Goal: Transaction & Acquisition: Book appointment/travel/reservation

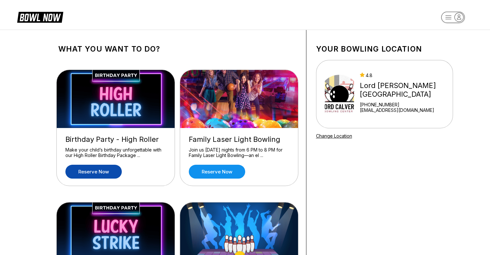
click at [96, 171] on link "Reserve now" at bounding box center [93, 172] width 56 height 14
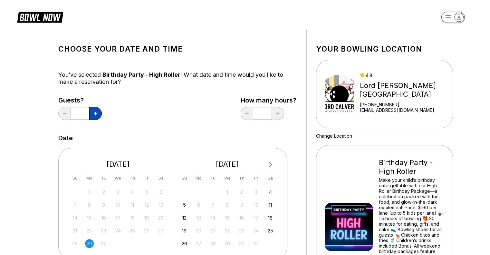
click at [94, 113] on icon at bounding box center [96, 114] width 4 height 4
type input "*"
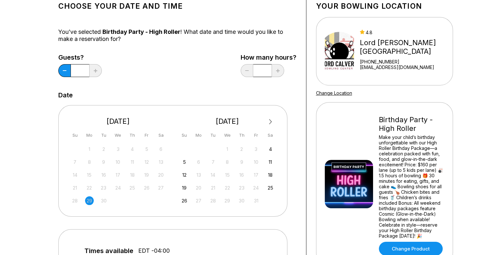
scroll to position [97, 0]
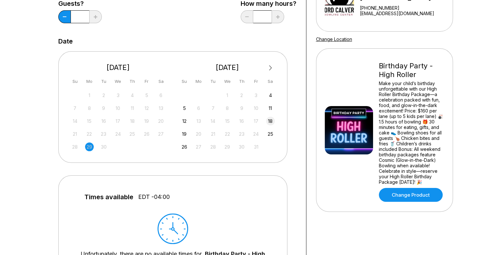
click at [272, 122] on div "18" at bounding box center [270, 121] width 9 height 9
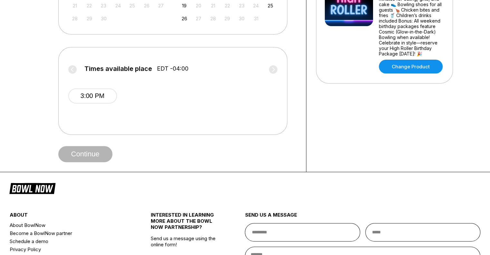
scroll to position [226, 0]
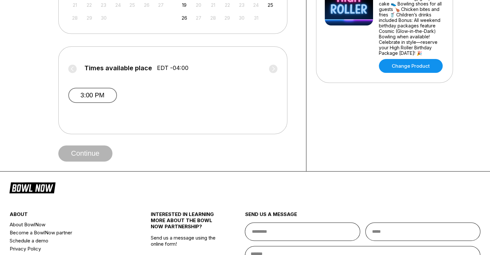
click at [94, 93] on button "3:00 PM" at bounding box center [92, 95] width 49 height 15
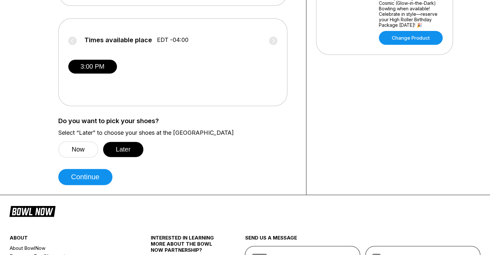
scroll to position [290, 0]
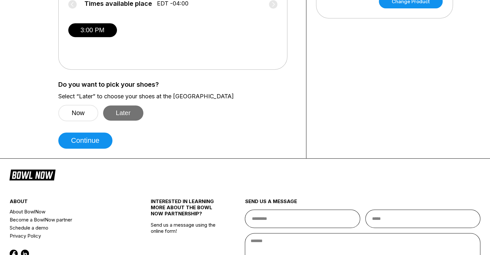
click at [128, 115] on button "Later" at bounding box center [123, 112] width 41 height 15
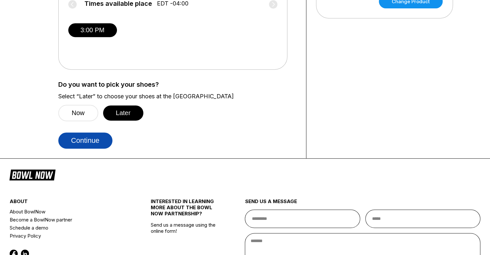
click at [92, 141] on button "Continue" at bounding box center [85, 140] width 54 height 16
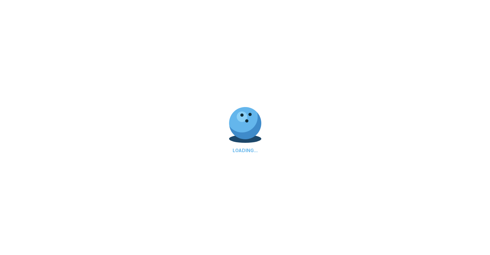
select select "**"
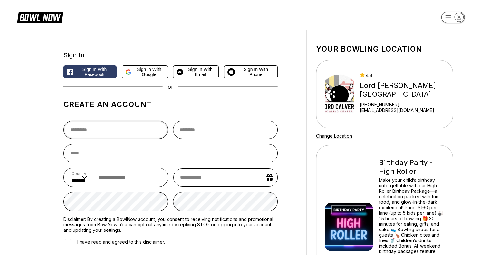
click at [119, 132] on input "text" at bounding box center [115, 130] width 105 height 18
type input "*"
type input "*****"
type input "*******"
type input "**********"
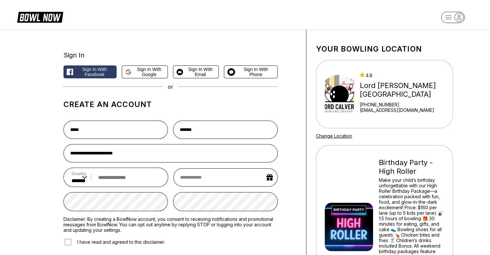
click at [131, 183] on input "tel" at bounding box center [127, 177] width 65 height 12
type input "**********"
select select "*"
select select "****"
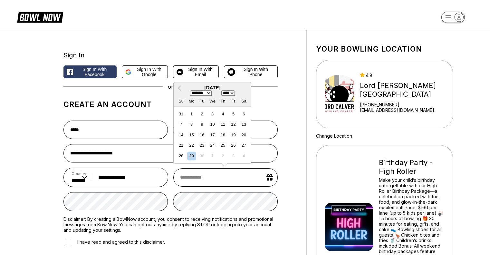
click at [226, 180] on input "text" at bounding box center [225, 177] width 104 height 18
type input "*"
select select "*"
select select "****"
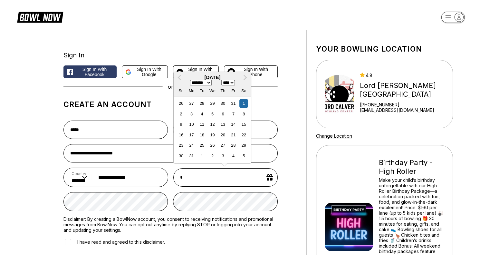
type input "**"
select select "*"
select select "****"
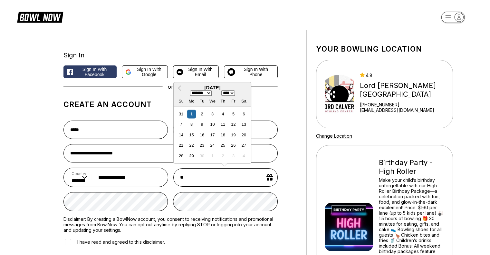
type input "***"
select select "*"
select select "****"
type input "**********"
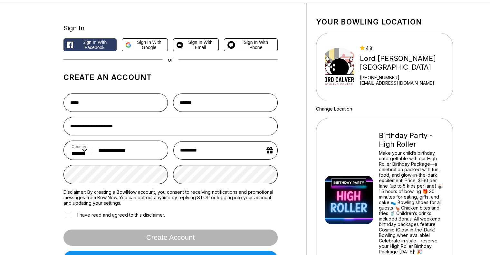
scroll to position [64, 0]
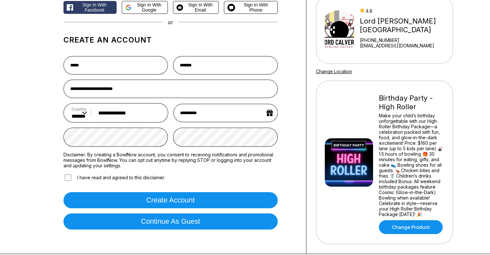
click at [155, 199] on button "Create account" at bounding box center [170, 200] width 214 height 16
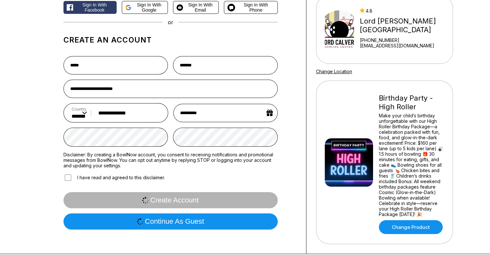
scroll to position [0, 0]
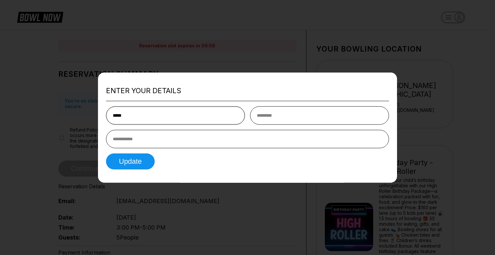
type input "*****"
type input "*******"
type input "**********"
click at [137, 161] on button "Update" at bounding box center [130, 161] width 49 height 16
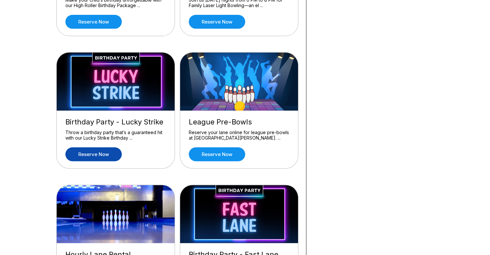
scroll to position [161, 0]
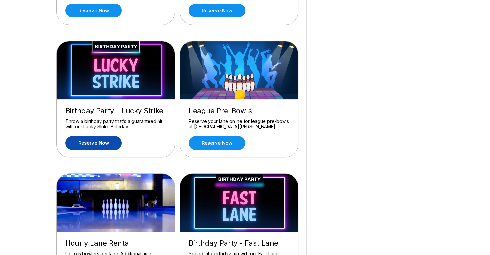
click at [99, 143] on link "Reserve now" at bounding box center [93, 143] width 56 height 14
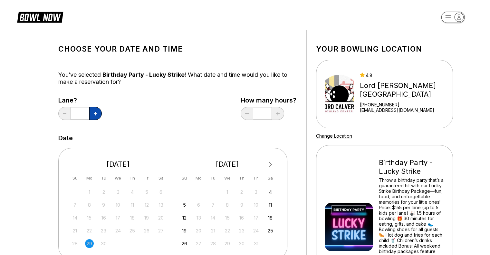
click at [95, 114] on icon at bounding box center [96, 114] width 4 height 4
type input "*"
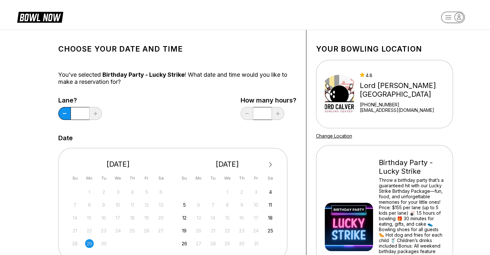
scroll to position [129, 0]
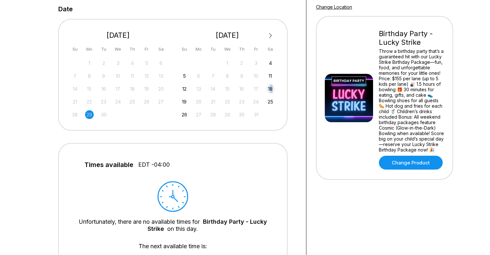
click at [271, 91] on div "18" at bounding box center [270, 88] width 9 height 9
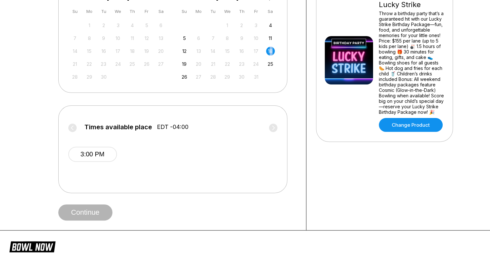
scroll to position [226, 0]
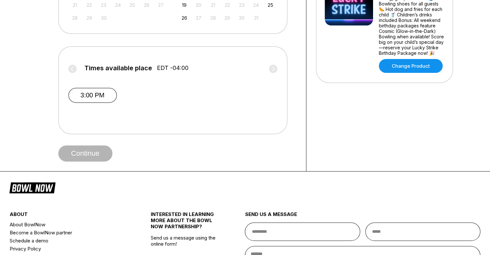
click at [104, 96] on button "3:00 PM" at bounding box center [92, 95] width 49 height 15
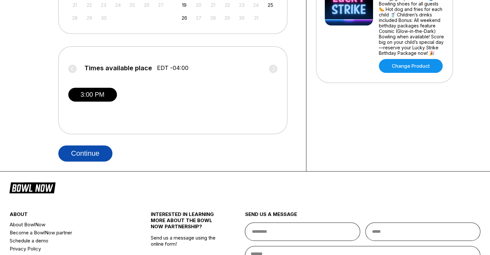
click at [88, 156] on button "Continue" at bounding box center [85, 153] width 54 height 16
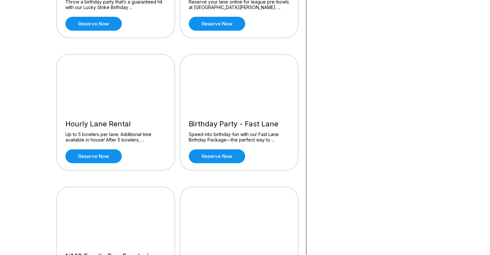
scroll to position [290, 0]
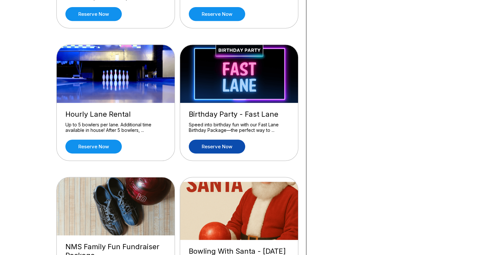
click at [216, 145] on link "Reserve now" at bounding box center [217, 147] width 56 height 14
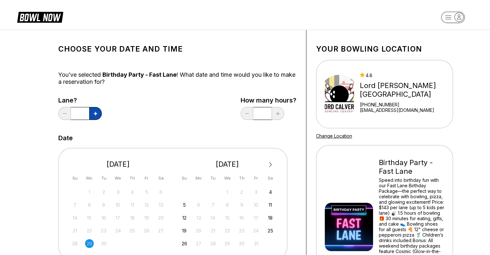
click at [94, 116] on button at bounding box center [95, 113] width 13 height 13
click at [94, 115] on button at bounding box center [95, 113] width 13 height 13
click at [94, 115] on icon at bounding box center [96, 114] width 4 height 4
type input "*"
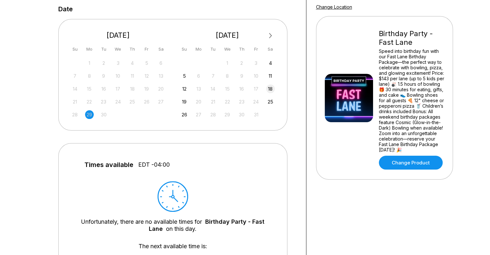
click at [270, 87] on div "18" at bounding box center [270, 88] width 9 height 9
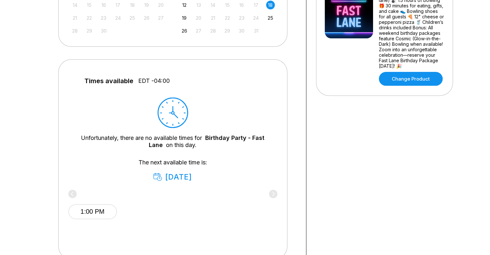
scroll to position [258, 0]
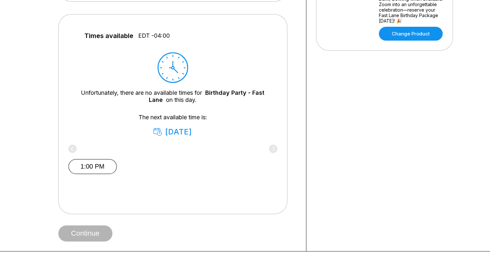
click at [94, 169] on button "1:00 PM" at bounding box center [92, 166] width 49 height 15
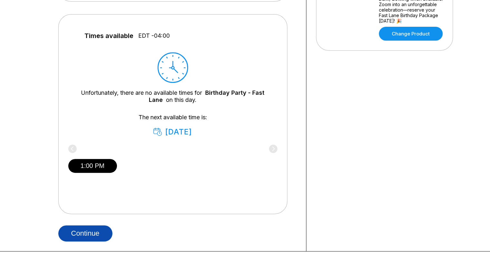
click at [89, 237] on button "Continue" at bounding box center [85, 233] width 54 height 16
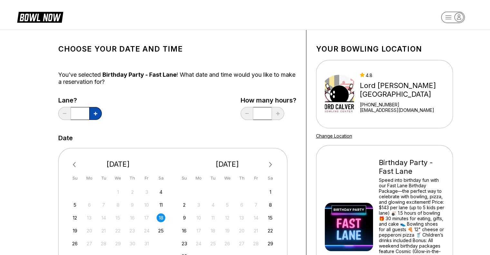
click at [94, 113] on icon at bounding box center [96, 114] width 4 height 4
type input "*"
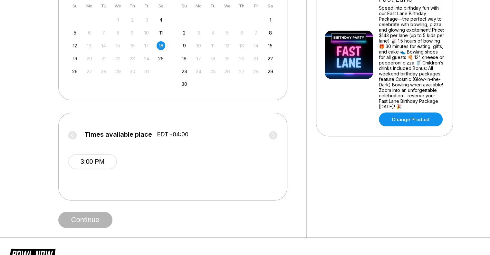
scroll to position [220, 0]
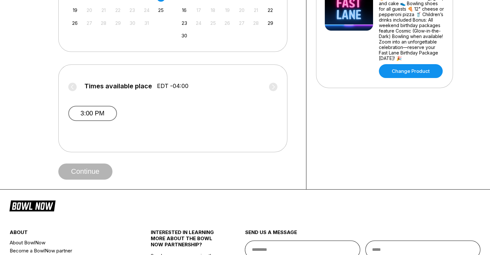
click at [87, 109] on button "3:00 PM" at bounding box center [92, 113] width 49 height 15
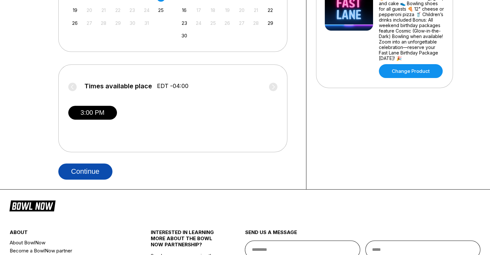
click at [91, 171] on button "Continue" at bounding box center [85, 171] width 54 height 16
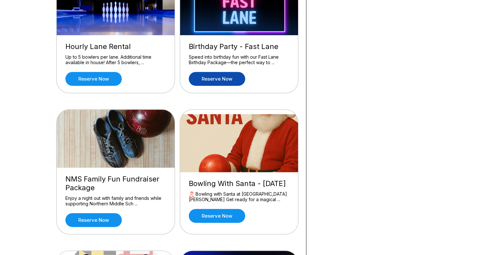
scroll to position [354, 0]
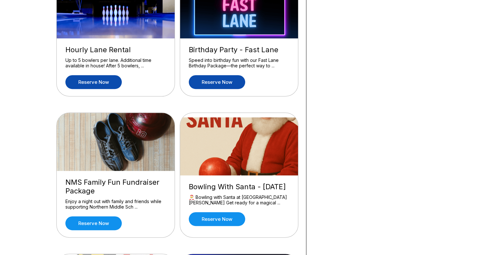
click at [99, 81] on link "Reserve now" at bounding box center [93, 82] width 56 height 14
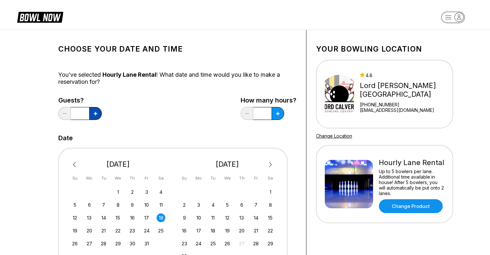
click at [99, 112] on button at bounding box center [95, 113] width 13 height 13
click at [98, 112] on button at bounding box center [95, 113] width 13 height 13
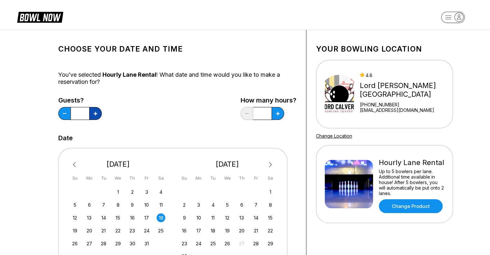
click at [98, 112] on button at bounding box center [95, 113] width 13 height 13
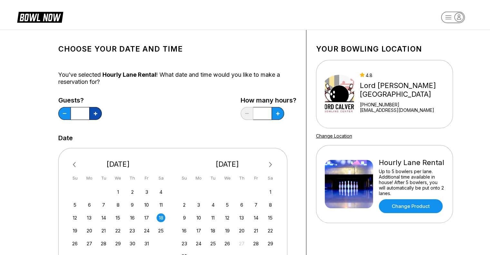
click at [98, 114] on button at bounding box center [95, 113] width 13 height 13
type input "**"
click at [278, 112] on icon at bounding box center [278, 114] width 4 height 4
type input "*"
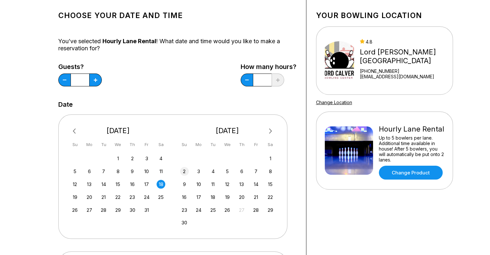
scroll to position [97, 0]
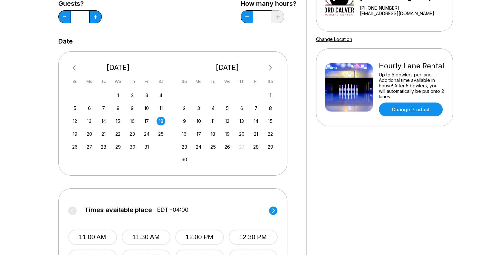
click at [162, 121] on div "18" at bounding box center [161, 121] width 9 height 9
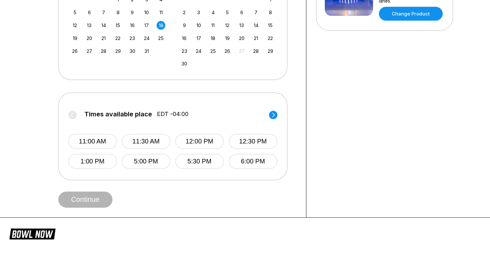
scroll to position [193, 0]
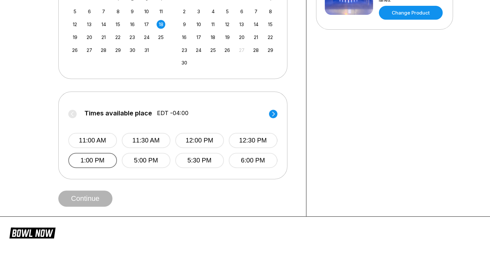
click at [91, 162] on button "1:00 PM" at bounding box center [92, 160] width 49 height 15
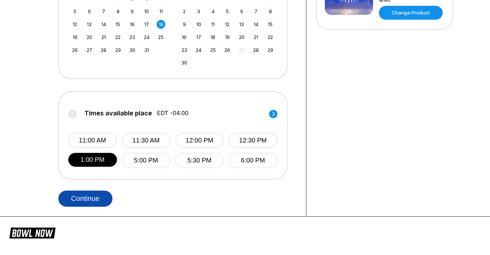
click at [80, 201] on button "Continue" at bounding box center [85, 198] width 54 height 16
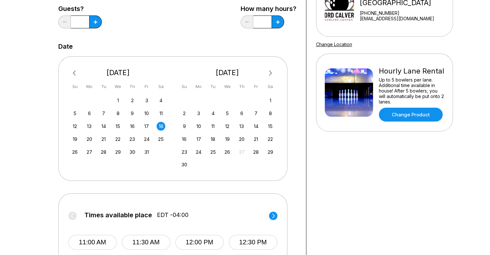
scroll to position [32, 0]
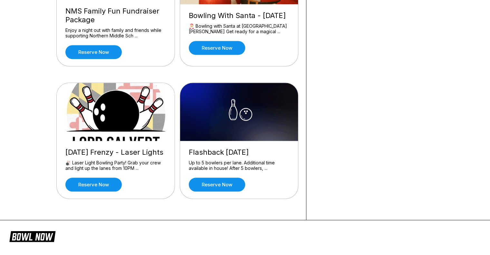
scroll to position [580, 0]
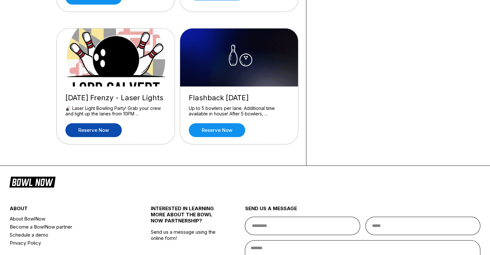
click at [103, 130] on link "Reserve now" at bounding box center [93, 130] width 56 height 14
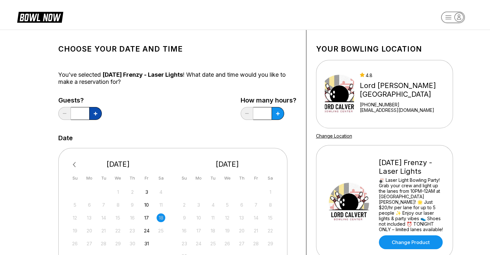
click at [94, 113] on icon at bounding box center [96, 114] width 4 height 4
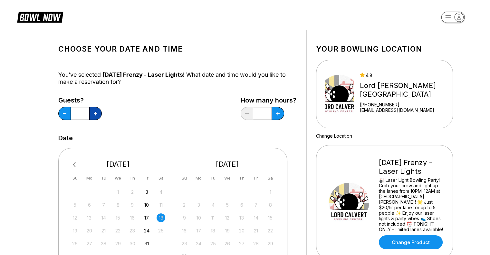
click at [94, 113] on icon at bounding box center [96, 114] width 4 height 4
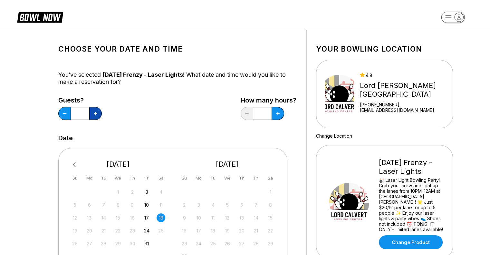
click at [94, 113] on icon at bounding box center [96, 114] width 4 height 4
click at [94, 112] on icon at bounding box center [96, 114] width 4 height 4
click at [62, 117] on button at bounding box center [64, 113] width 13 height 13
type input "**"
drag, startPoint x: 280, startPoint y: 112, endPoint x: 261, endPoint y: 112, distance: 19.7
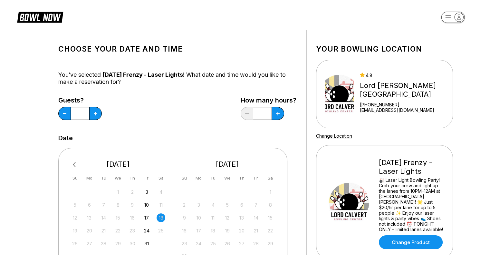
click at [281, 112] on button at bounding box center [278, 113] width 13 height 13
click at [279, 112] on icon at bounding box center [278, 114] width 4 height 4
type input "*"
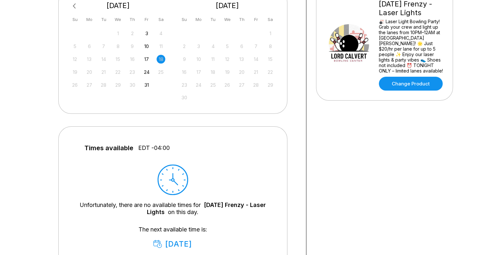
scroll to position [161, 0]
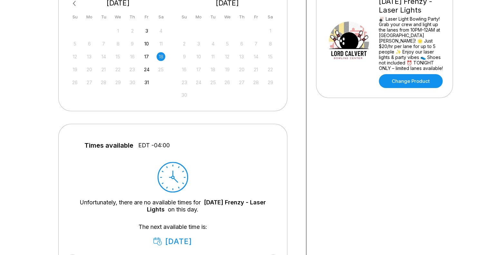
click at [160, 56] on div "18" at bounding box center [161, 56] width 9 height 9
click at [146, 59] on div "17" at bounding box center [146, 56] width 9 height 9
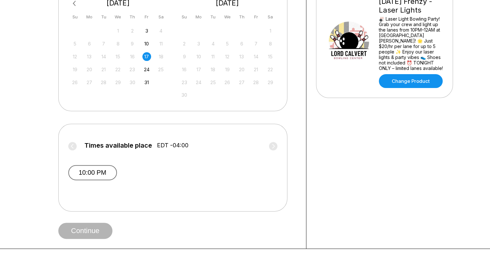
click at [103, 174] on button "10:00 PM" at bounding box center [92, 172] width 49 height 15
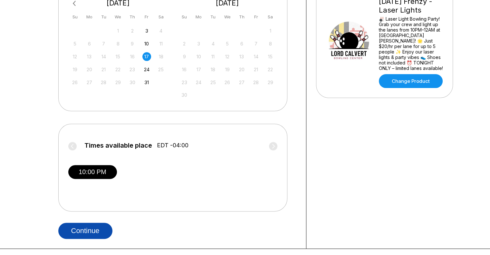
click at [95, 233] on button "Continue" at bounding box center [85, 231] width 54 height 16
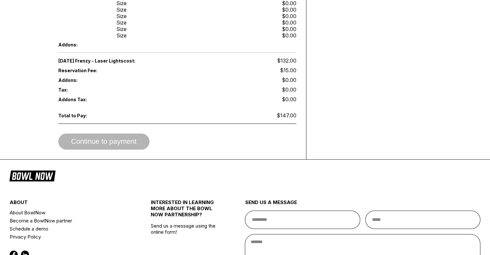
scroll to position [354, 0]
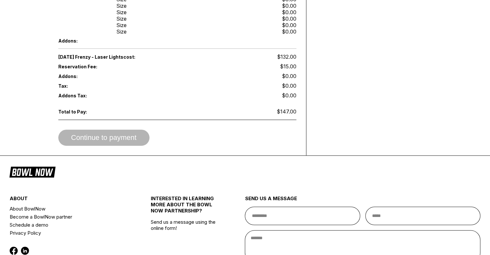
drag, startPoint x: 55, startPoint y: 52, endPoint x: 139, endPoint y: 51, distance: 83.8
click at [210, 81] on div "Tax: $0.00" at bounding box center [177, 86] width 238 height 10
click at [235, 130] on div "Continue to payment" at bounding box center [177, 138] width 238 height 16
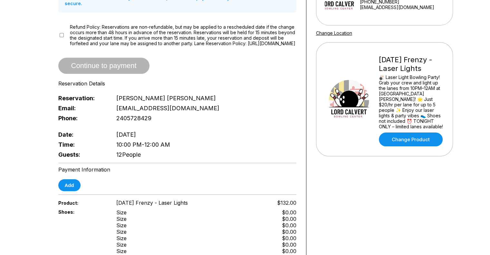
scroll to position [0, 0]
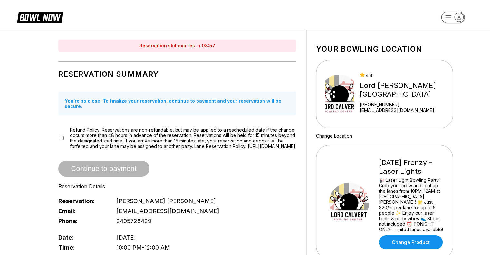
scroll to position [161, 0]
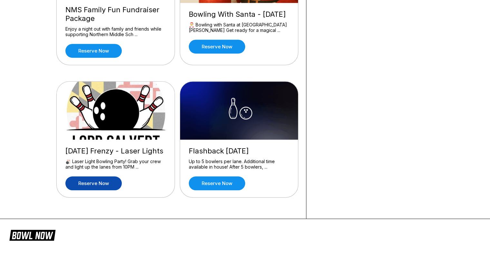
scroll to position [580, 0]
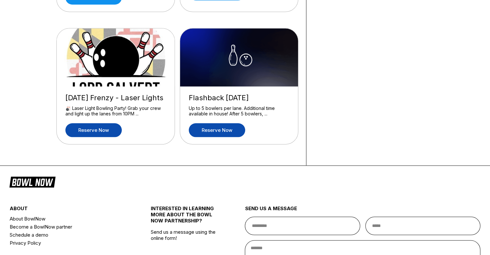
click at [224, 128] on link "Reserve now" at bounding box center [217, 130] width 56 height 14
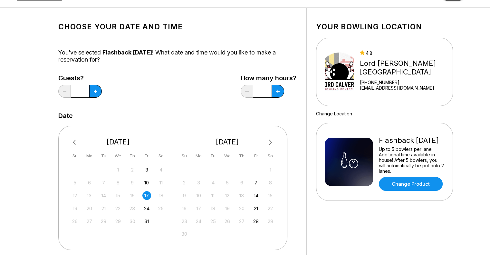
scroll to position [32, 0]
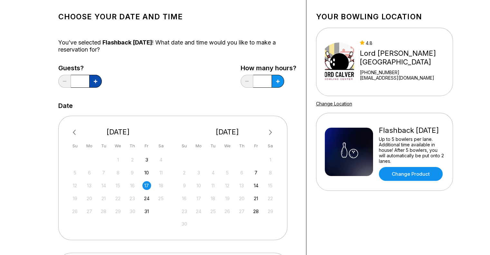
click at [96, 80] on icon at bounding box center [96, 82] width 4 height 4
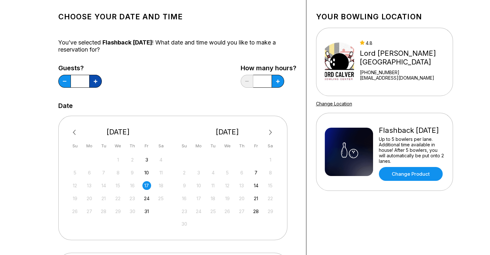
click at [96, 80] on icon at bounding box center [96, 82] width 4 height 4
click at [95, 80] on icon at bounding box center [96, 82] width 4 height 4
type input "**"
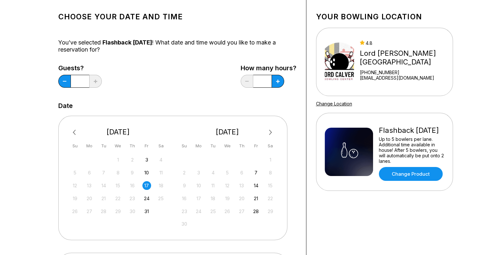
click at [132, 74] on div "Guests? ** How many hours? *" at bounding box center [177, 77] width 238 height 26
click at [173, 95] on div "Choose your Date and time You’ve selected Flashback Friday ! What date and time…" at bounding box center [177, 187] width 238 height 360
click at [164, 93] on div "Choose your Date and time You’ve selected Flashback Friday ! What date and time…" at bounding box center [177, 187] width 238 height 360
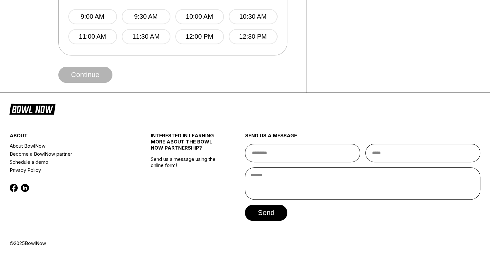
scroll to position [156, 0]
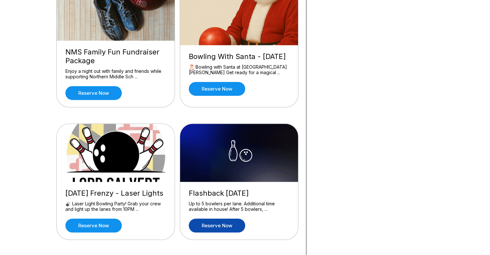
scroll to position [516, 0]
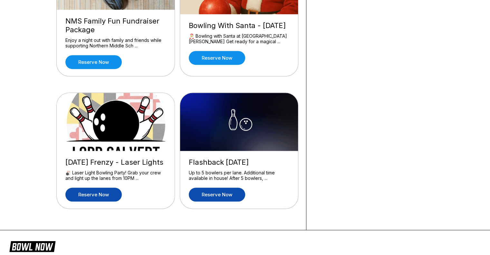
click at [88, 191] on link "Reserve now" at bounding box center [93, 195] width 56 height 14
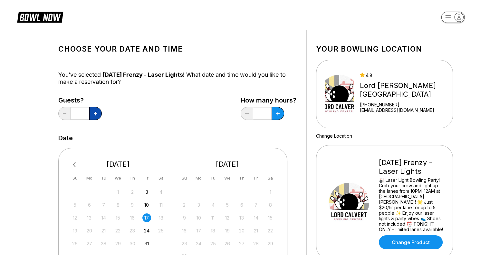
click at [95, 113] on icon at bounding box center [96, 114] width 4 height 4
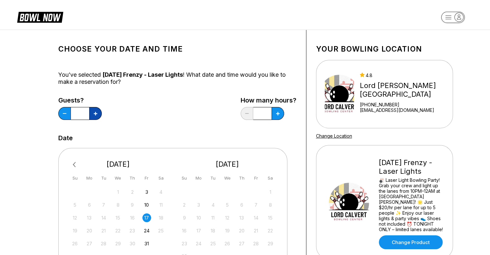
click at [95, 113] on icon at bounding box center [96, 114] width 4 height 4
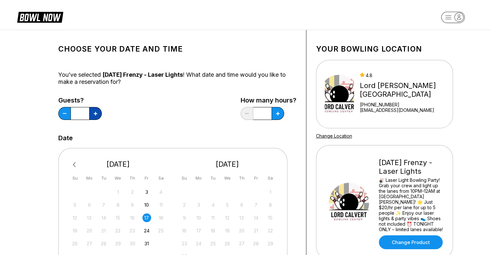
click at [95, 113] on icon at bounding box center [96, 114] width 4 height 4
click at [60, 116] on button at bounding box center [64, 113] width 13 height 13
type input "**"
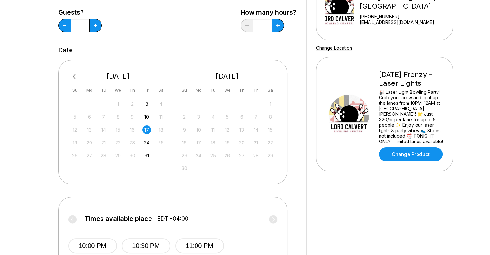
scroll to position [97, 0]
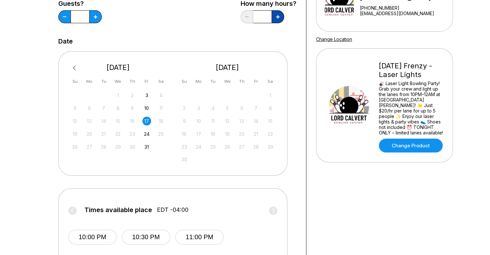
click at [276, 18] on icon at bounding box center [278, 17] width 4 height 4
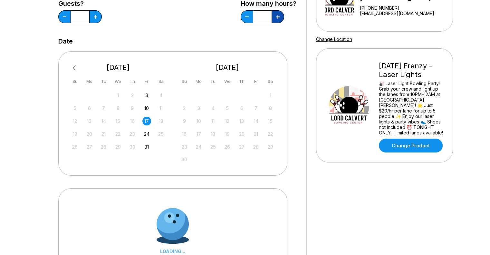
click at [276, 18] on icon at bounding box center [278, 17] width 4 height 4
type input "*"
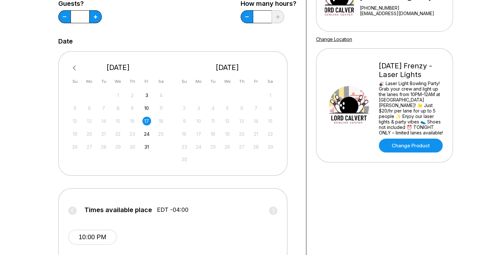
scroll to position [0, 0]
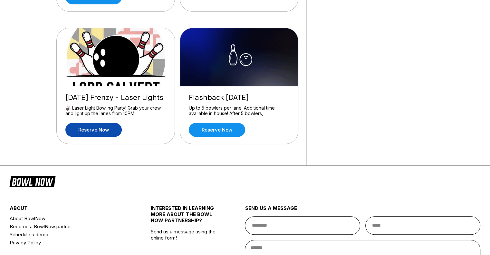
scroll to position [612, 0]
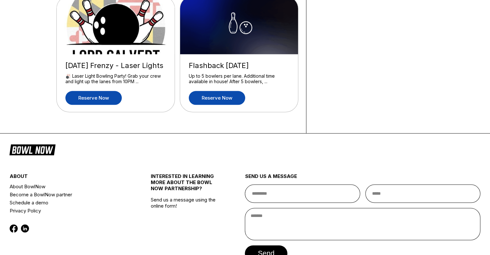
click at [234, 97] on link "Reserve now" at bounding box center [217, 98] width 56 height 14
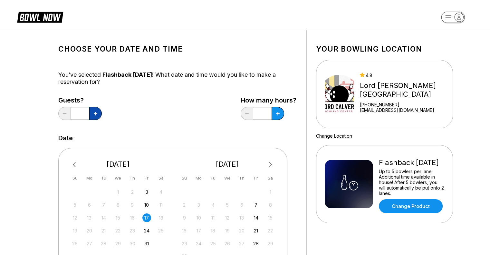
click at [95, 114] on icon at bounding box center [96, 114] width 4 height 4
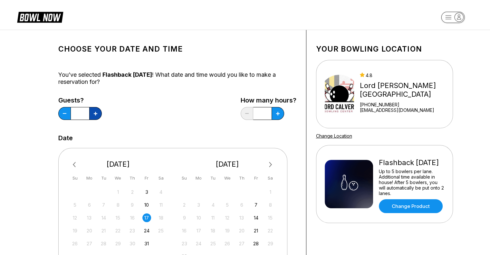
click at [95, 114] on icon at bounding box center [96, 114] width 4 height 4
type input "**"
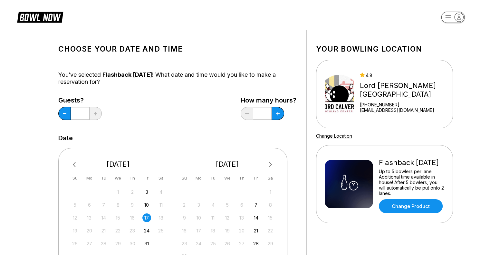
click at [147, 110] on div "Guests? ** How many hours? *" at bounding box center [177, 110] width 238 height 26
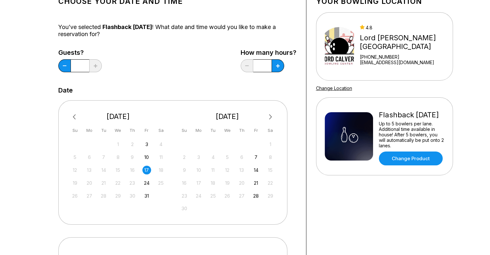
scroll to position [129, 0]
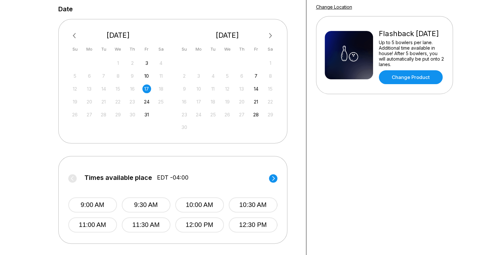
click at [146, 87] on div "17" at bounding box center [146, 88] width 9 height 9
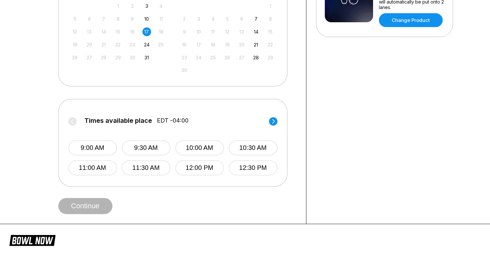
scroll to position [226, 0]
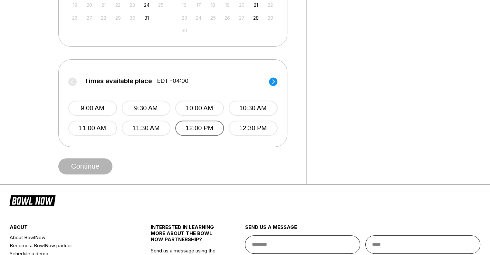
click at [207, 130] on button "12:00 PM" at bounding box center [199, 128] width 49 height 15
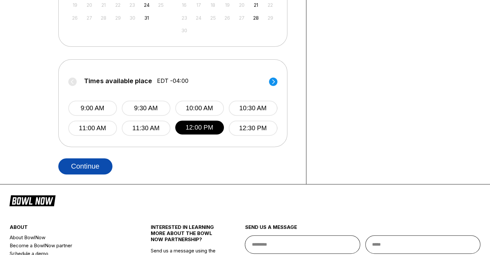
click at [80, 169] on button "Continue" at bounding box center [85, 166] width 54 height 16
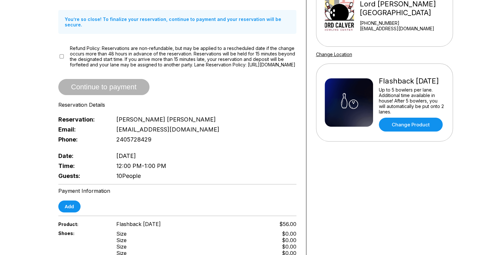
scroll to position [32, 0]
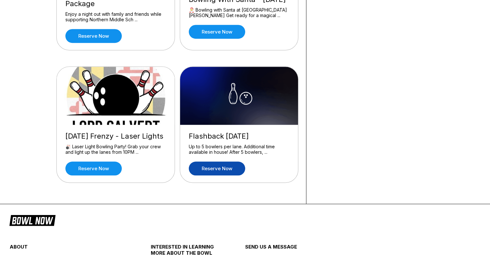
scroll to position [580, 0]
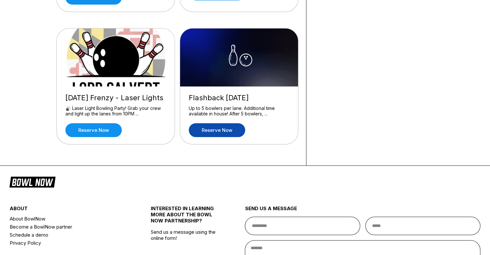
click at [227, 130] on link "Reserve now" at bounding box center [217, 130] width 56 height 14
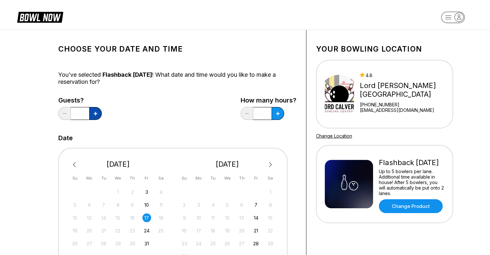
click at [95, 113] on icon at bounding box center [96, 114] width 4 height 4
click at [94, 113] on icon at bounding box center [96, 114] width 4 height 4
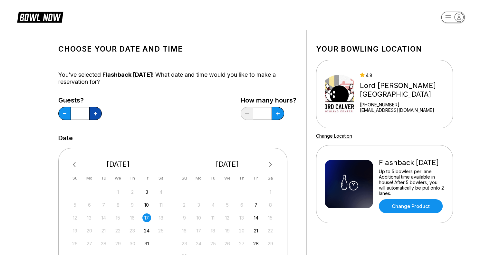
click at [94, 113] on icon at bounding box center [96, 114] width 4 height 4
type input "**"
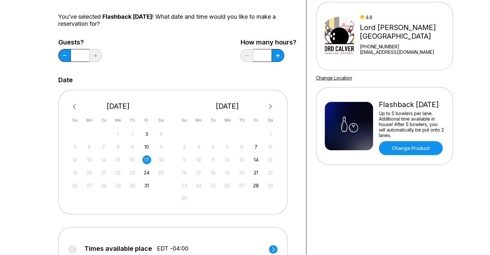
scroll to position [64, 0]
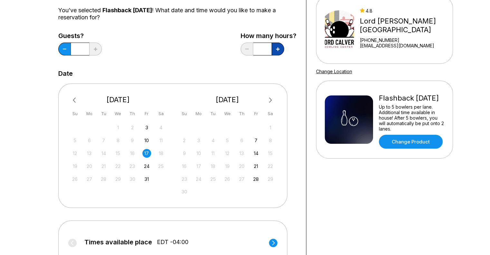
click at [278, 50] on icon at bounding box center [278, 49] width 4 height 4
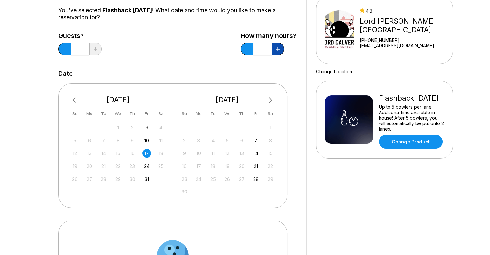
click at [278, 50] on icon at bounding box center [278, 49] width 4 height 4
type input "*"
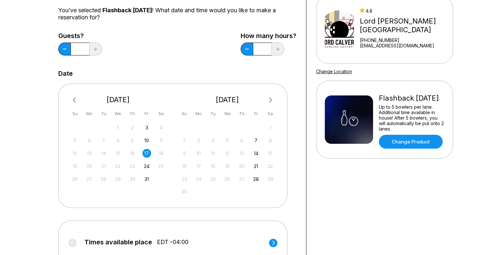
click at [147, 154] on div "17" at bounding box center [146, 153] width 9 height 9
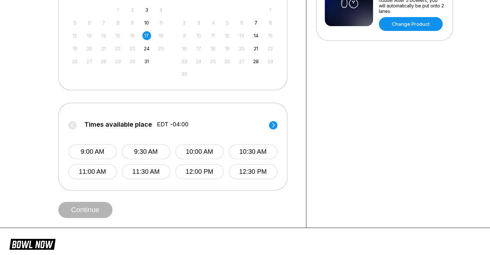
scroll to position [193, 0]
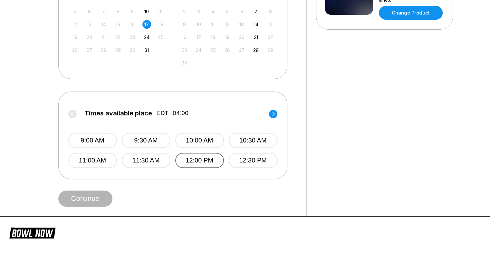
click at [203, 157] on button "12:00 PM" at bounding box center [199, 160] width 49 height 15
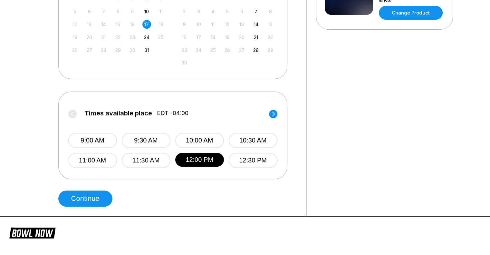
click at [272, 114] on circle at bounding box center [273, 114] width 8 height 8
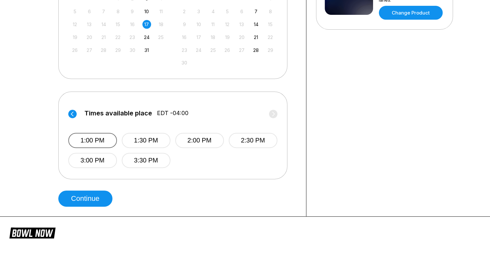
click at [100, 143] on button "1:00 PM" at bounding box center [92, 140] width 49 height 15
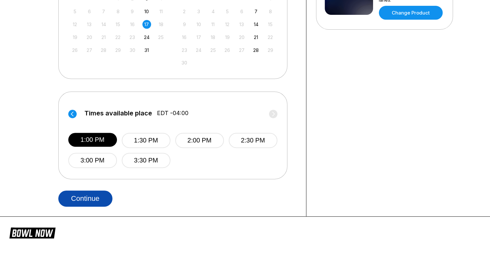
click at [94, 198] on button "Continue" at bounding box center [85, 198] width 54 height 16
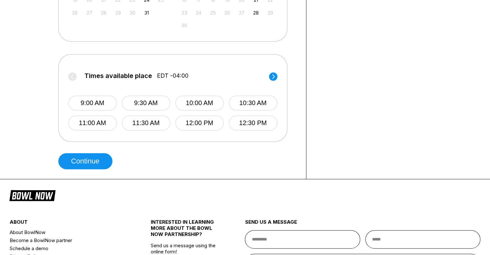
scroll to position [290, 0]
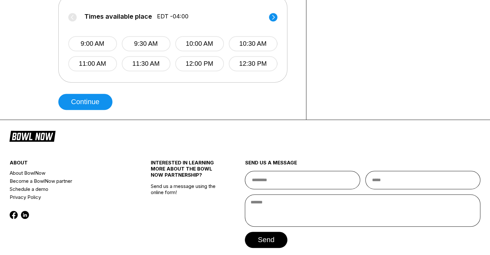
click at [272, 17] on circle at bounding box center [273, 17] width 8 height 8
click at [204, 62] on button "4:00 PM" at bounding box center [199, 63] width 49 height 15
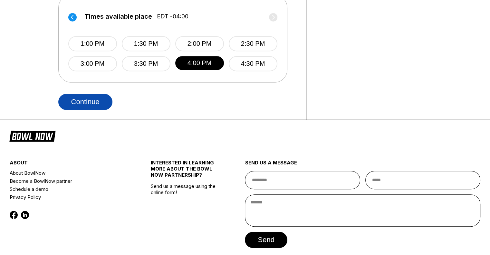
click at [88, 101] on button "Continue" at bounding box center [85, 102] width 54 height 16
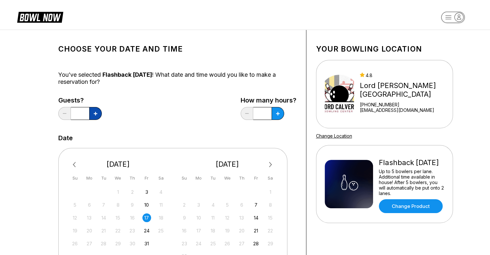
click at [97, 114] on icon at bounding box center [96, 114] width 4 height 4
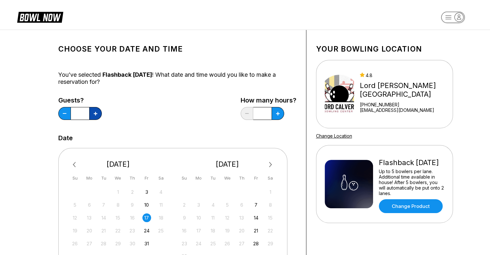
click at [97, 114] on icon at bounding box center [96, 114] width 4 height 4
type input "**"
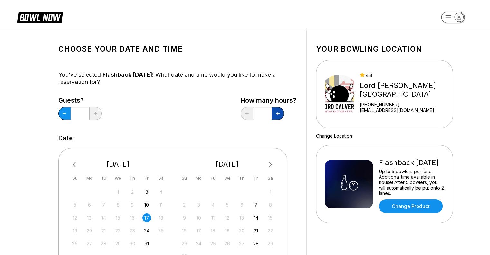
click at [280, 113] on button at bounding box center [278, 113] width 13 height 13
type input "*"
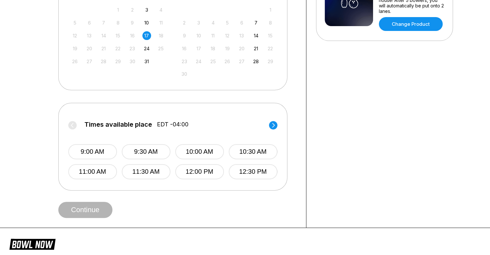
scroll to position [193, 0]
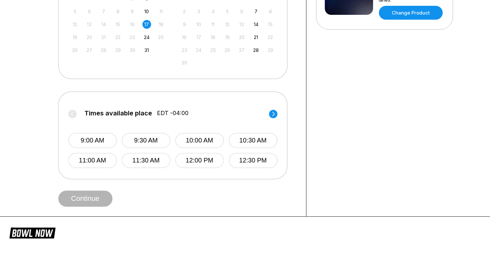
click at [271, 114] on circle at bounding box center [273, 114] width 8 height 8
click at [141, 161] on button "3:30 PM" at bounding box center [146, 160] width 49 height 15
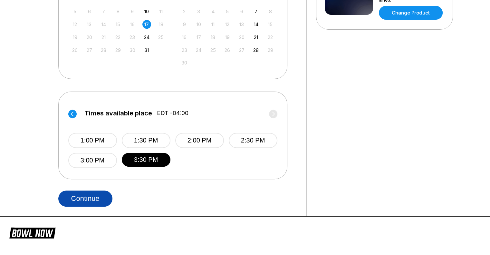
click at [82, 198] on button "Continue" at bounding box center [85, 198] width 54 height 16
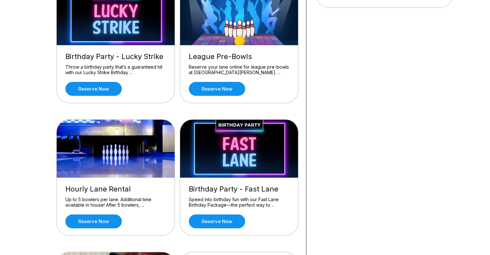
scroll to position [161, 0]
